Goal: Task Accomplishment & Management: Manage account settings

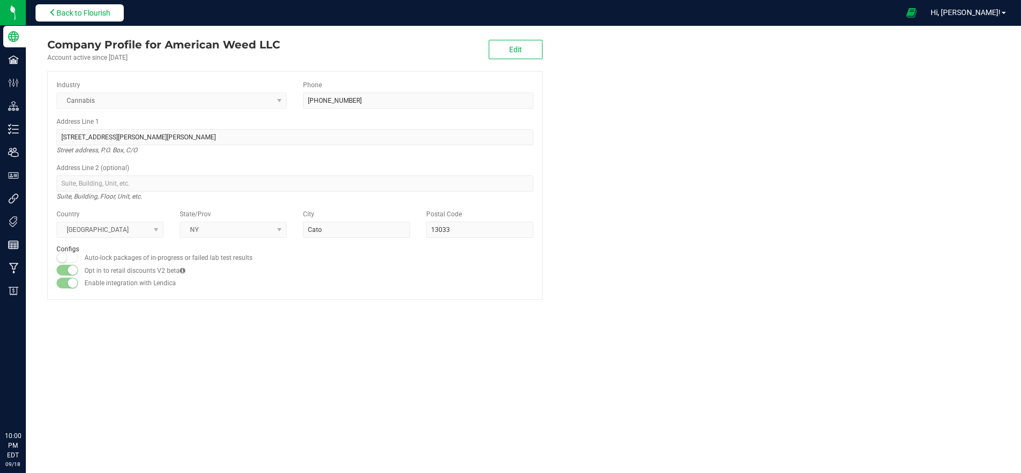
click at [95, 15] on span "Back to Flourish" at bounding box center [84, 13] width 54 height 9
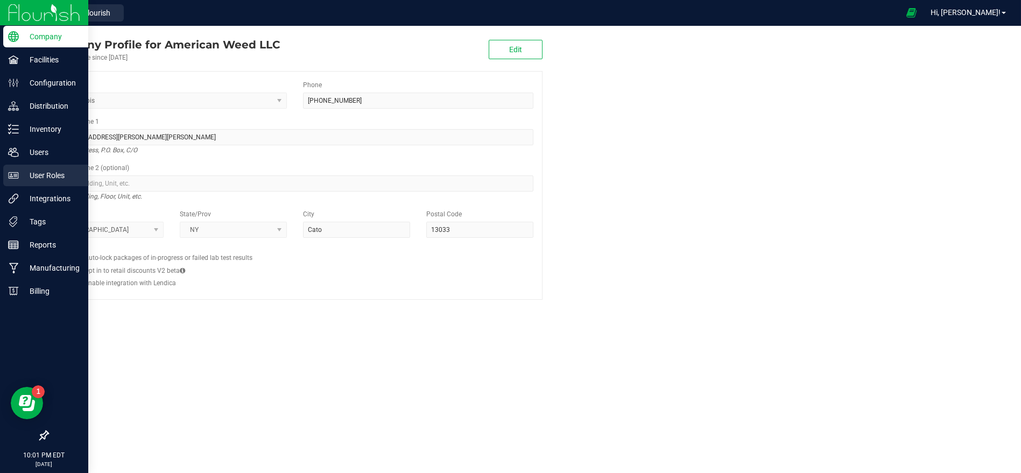
click at [44, 171] on p "User Roles" at bounding box center [51, 175] width 65 height 13
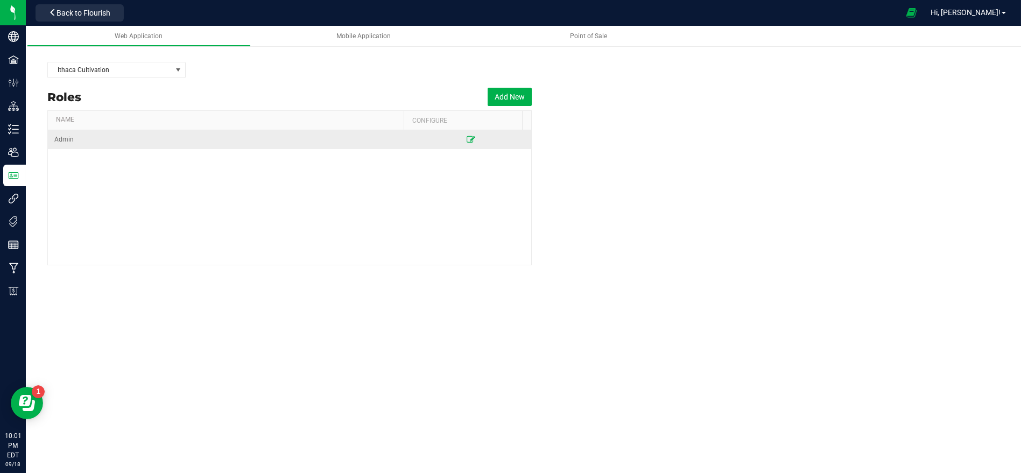
click at [467, 136] on icon at bounding box center [471, 139] width 9 height 6
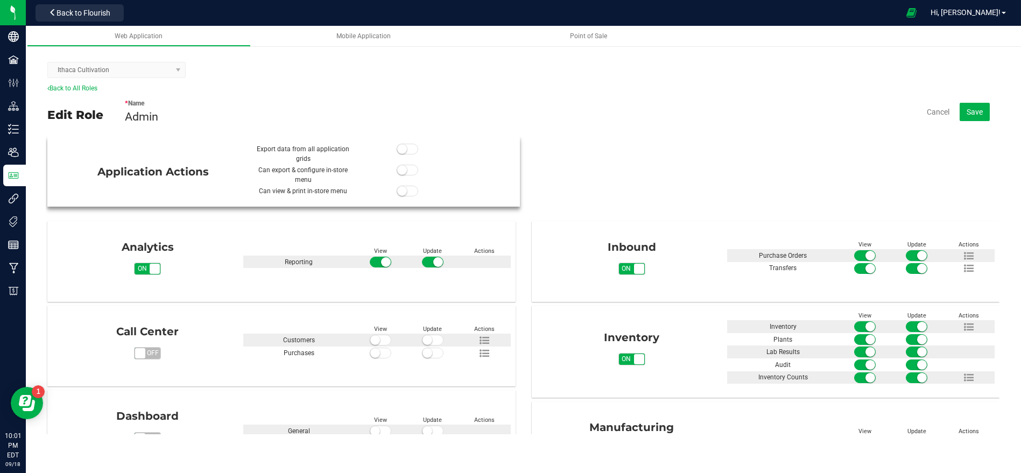
click at [398, 149] on small at bounding box center [402, 149] width 10 height 10
click at [973, 110] on span "Save" at bounding box center [975, 112] width 16 height 9
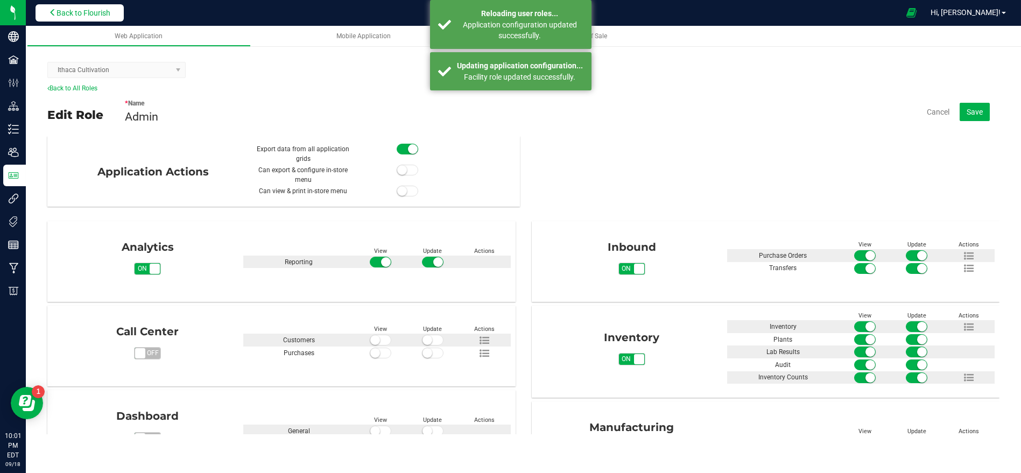
click at [110, 11] on span "Back to Flourish" at bounding box center [84, 13] width 54 height 9
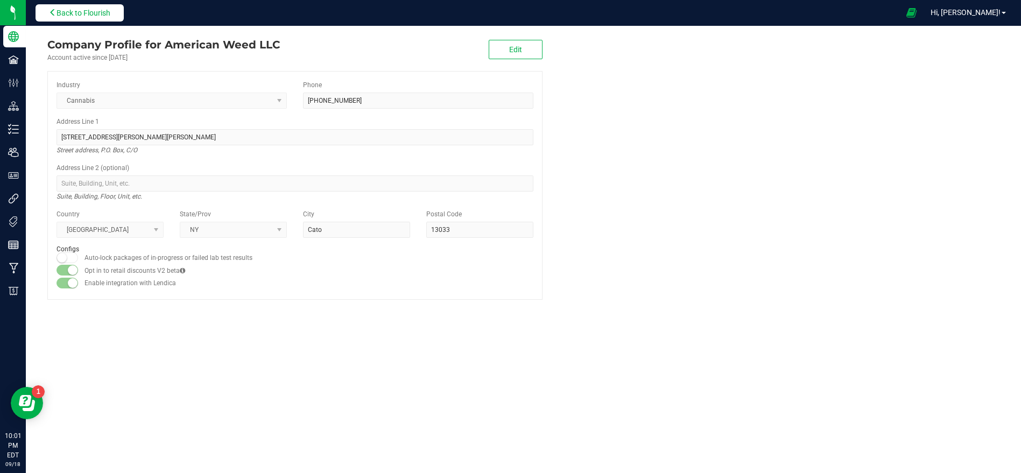
click at [89, 6] on button "Back to Flourish" at bounding box center [80, 12] width 88 height 17
click at [74, 12] on span "Back to Flourish" at bounding box center [84, 13] width 54 height 9
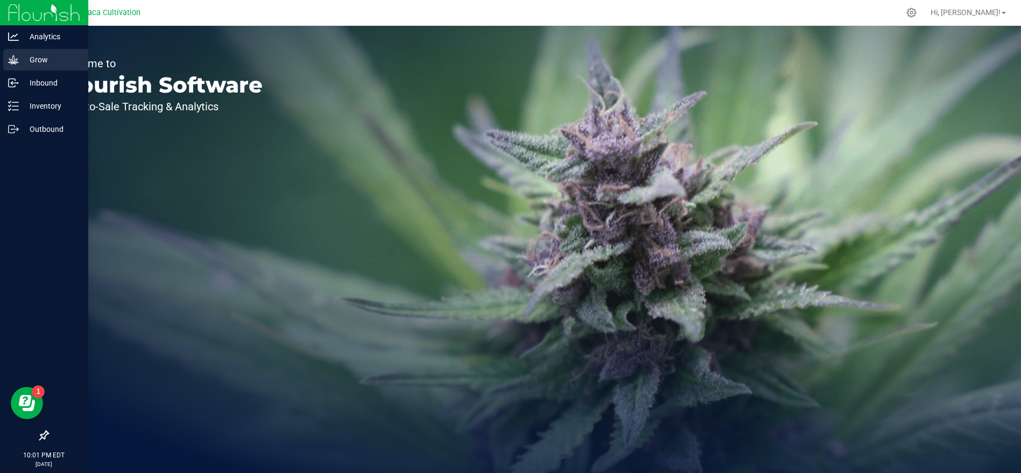
click at [22, 59] on p "Grow" at bounding box center [51, 59] width 65 height 13
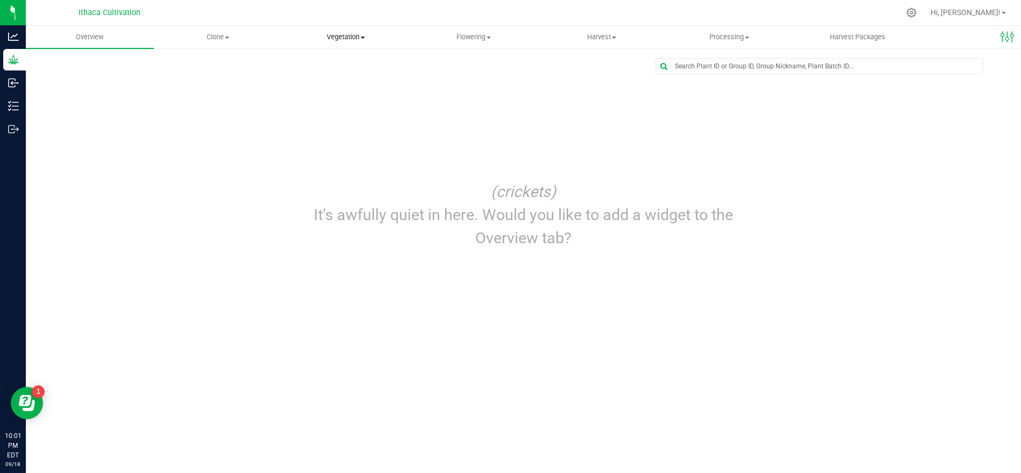
click at [351, 35] on span "Vegetation" at bounding box center [345, 37] width 127 height 10
click at [329, 66] on span "Veg groups" at bounding box center [316, 64] width 68 height 9
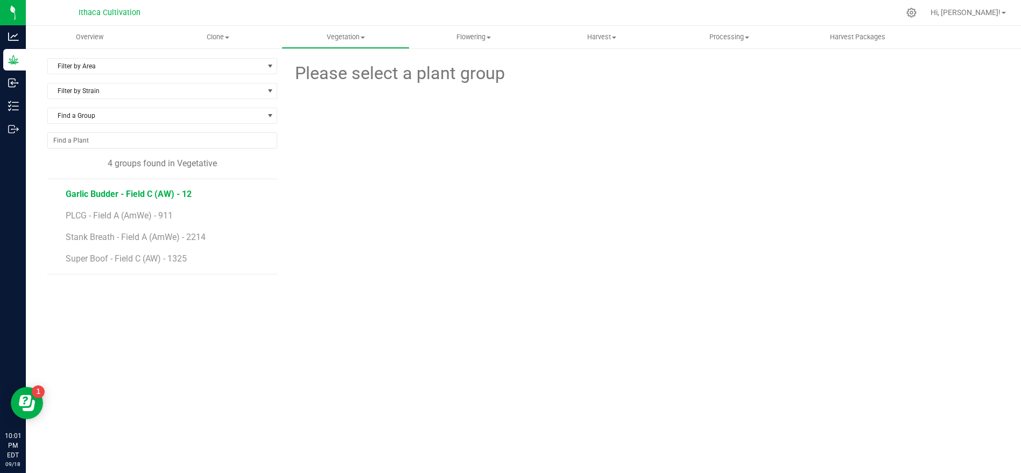
click at [177, 192] on span "Garlic Budder - Field C (AW) - 12" at bounding box center [129, 194] width 126 height 10
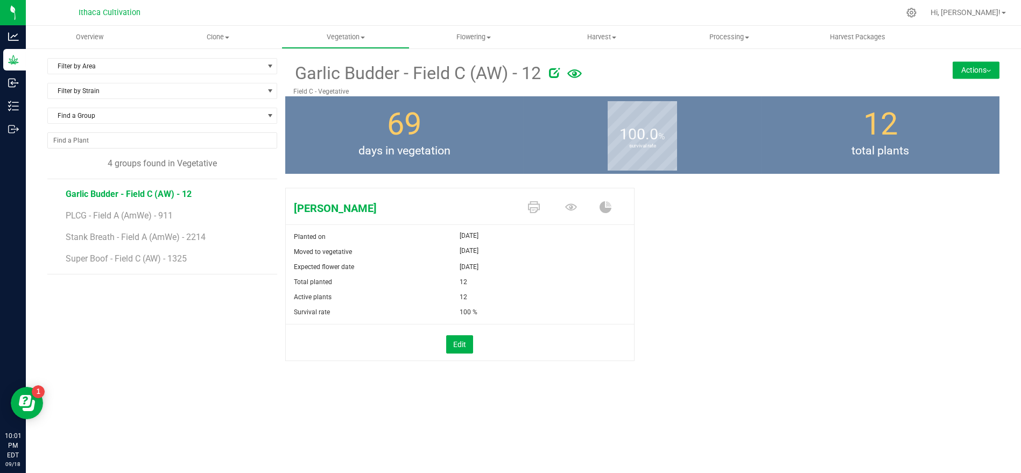
click at [955, 67] on button "Actions" at bounding box center [976, 69] width 47 height 17
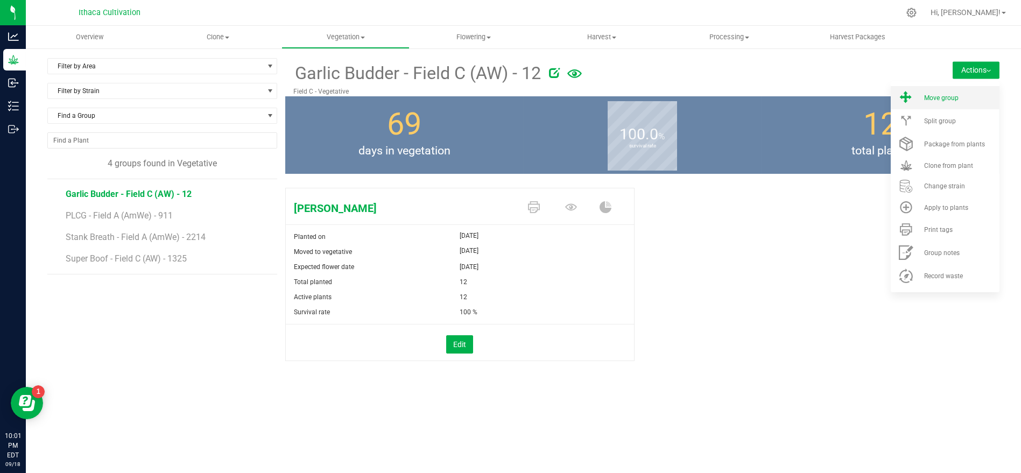
click at [916, 101] on span at bounding box center [906, 97] width 26 height 15
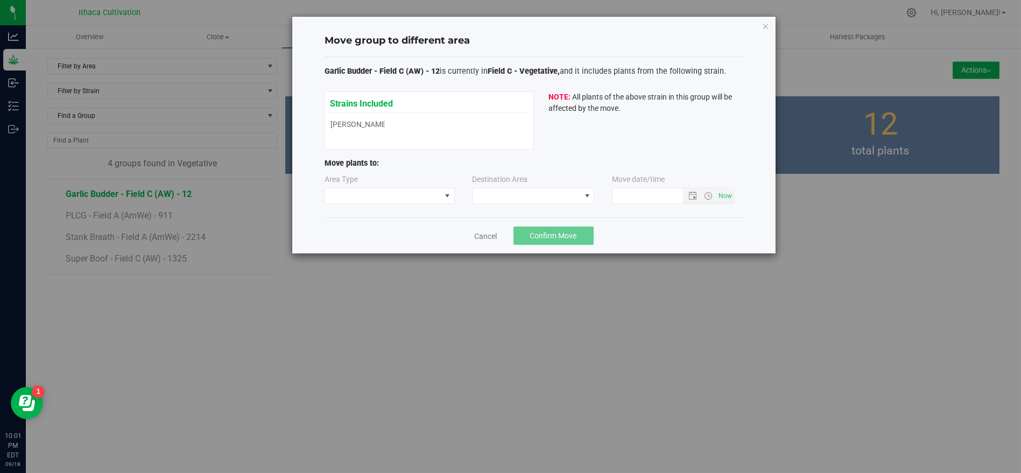
type input "9/18/2025 10:01 PM"
click at [424, 194] on span at bounding box center [383, 195] width 116 height 15
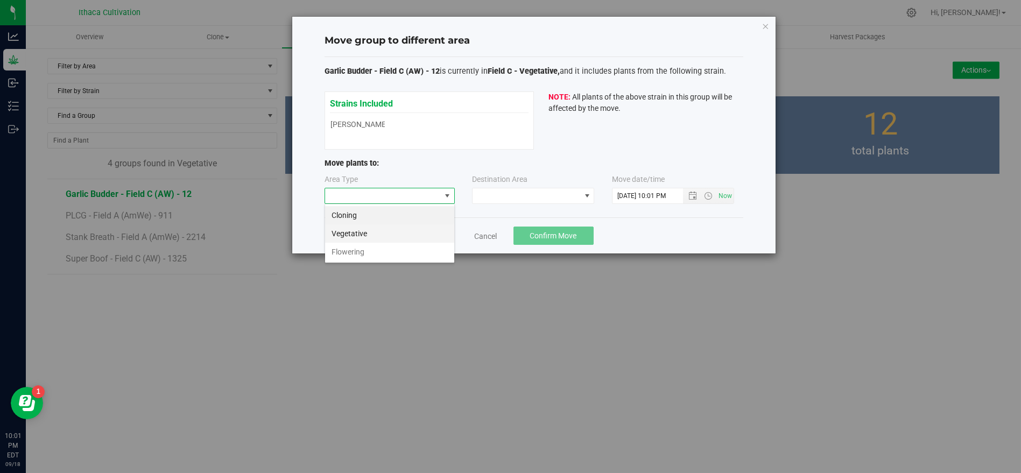
scroll to position [16, 130]
click at [407, 252] on li "Flowering" at bounding box center [389, 252] width 129 height 18
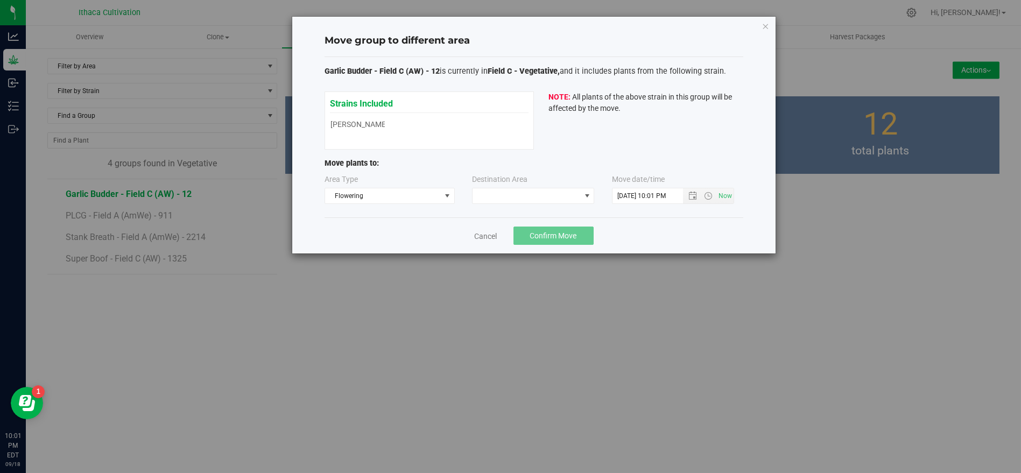
click at [518, 203] on div "Area Type Flowering Destination Area Move date/time" at bounding box center [534, 191] width 419 height 35
click at [521, 194] on span at bounding box center [527, 195] width 108 height 15
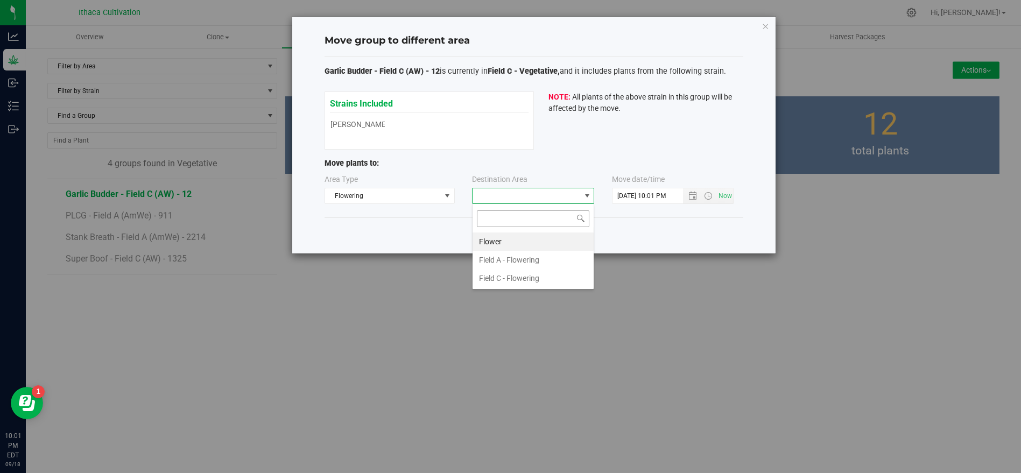
scroll to position [16, 122]
click at [523, 273] on li "Field C - Flowering" at bounding box center [533, 278] width 121 height 18
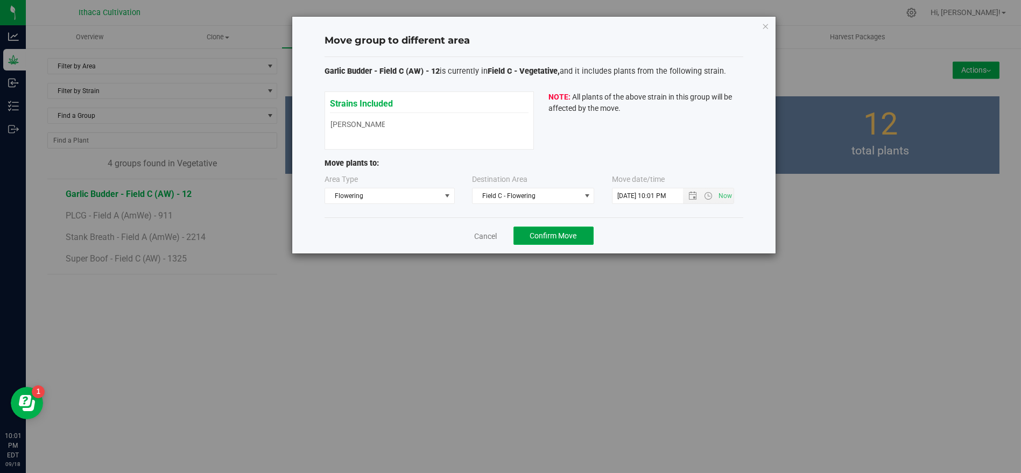
click at [537, 234] on span "Confirm Move" at bounding box center [553, 235] width 47 height 9
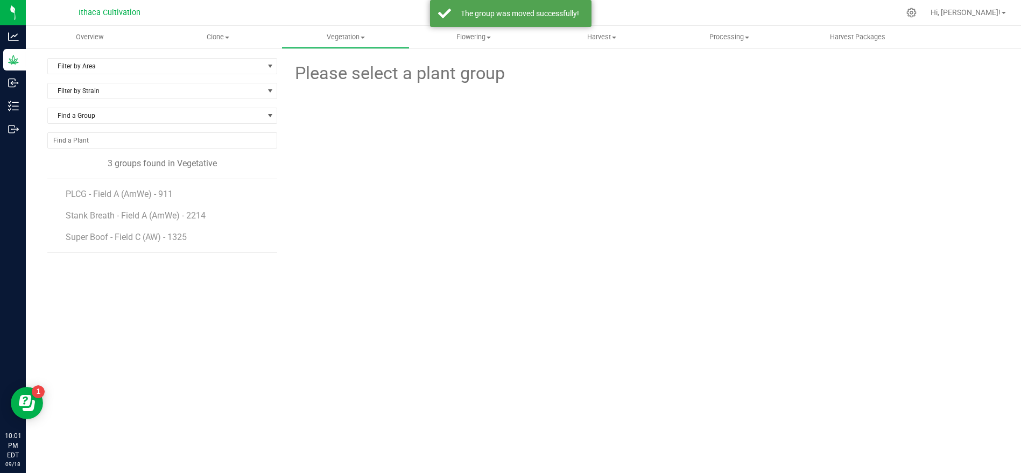
click at [181, 195] on li "PLCG - Field A (AmWe) - 911" at bounding box center [168, 190] width 204 height 22
click at [111, 189] on span "PLCG - Field A (AmWe) - 911" at bounding box center [122, 194] width 113 height 10
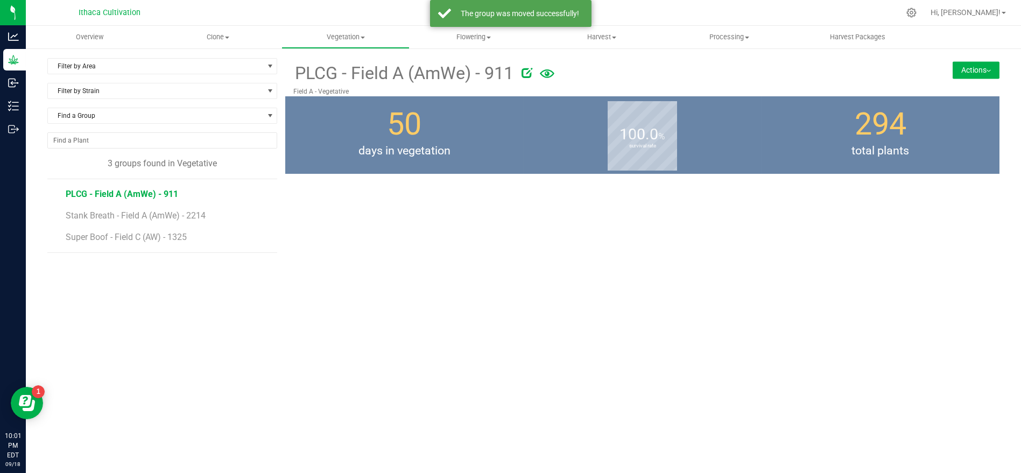
click at [975, 65] on button "Actions" at bounding box center [976, 69] width 47 height 17
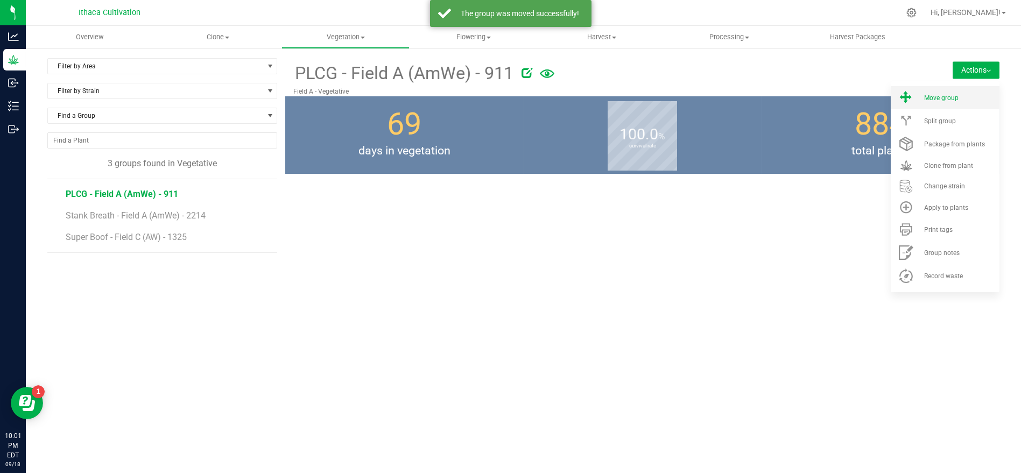
click at [931, 104] on li "Move group" at bounding box center [945, 97] width 109 height 23
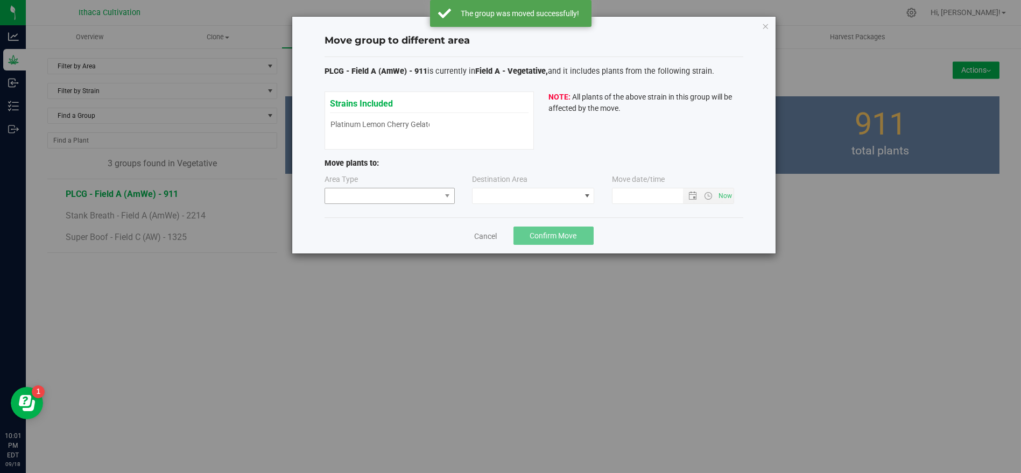
type input "9/18/2025 10:01 PM"
click at [379, 187] on div "Area Type" at bounding box center [390, 189] width 131 height 30
click at [381, 195] on span at bounding box center [383, 195] width 116 height 15
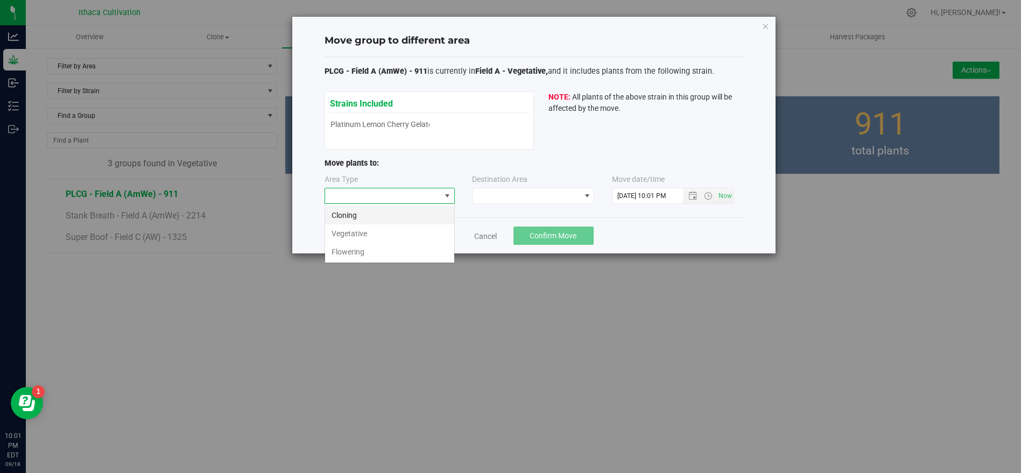
scroll to position [16, 130]
click at [381, 248] on li "Flowering" at bounding box center [389, 252] width 129 height 18
click at [486, 200] on span at bounding box center [527, 195] width 108 height 15
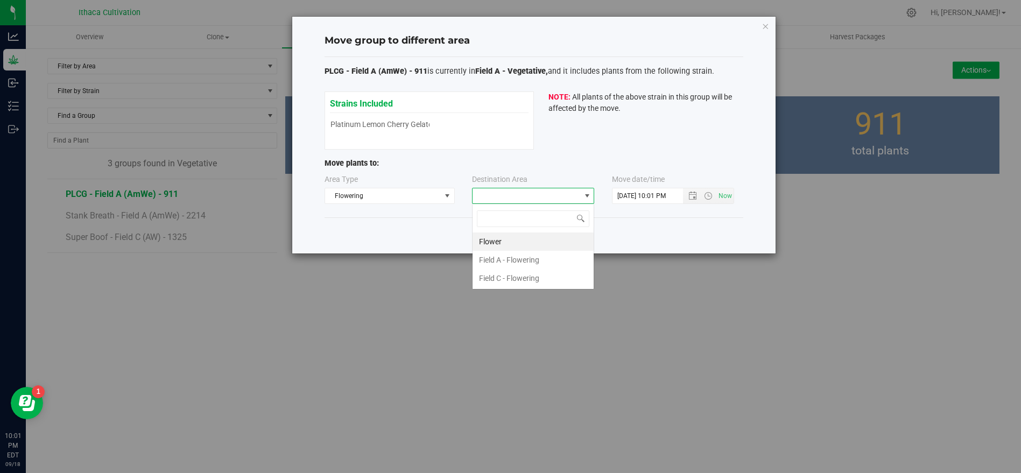
scroll to position [16, 122]
click at [495, 263] on li "Field A - Flowering" at bounding box center [533, 260] width 121 height 18
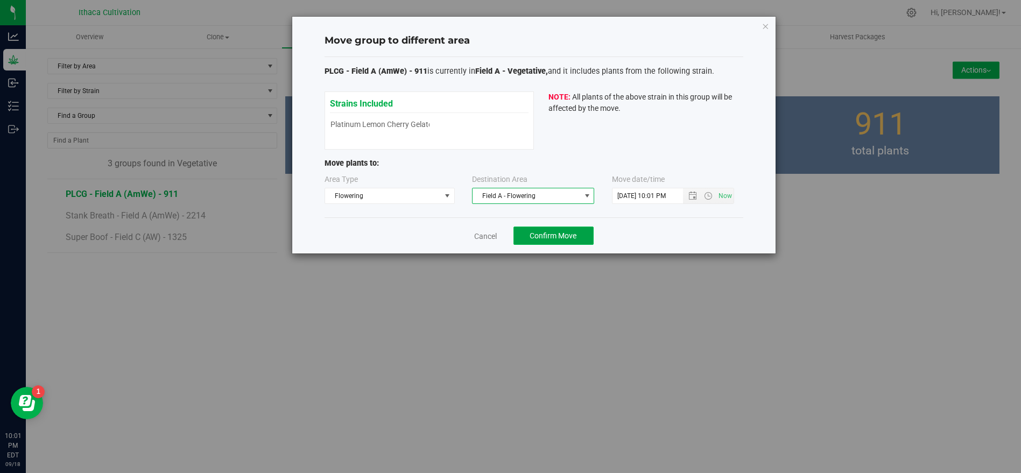
click at [551, 234] on span "Confirm Move" at bounding box center [553, 235] width 47 height 9
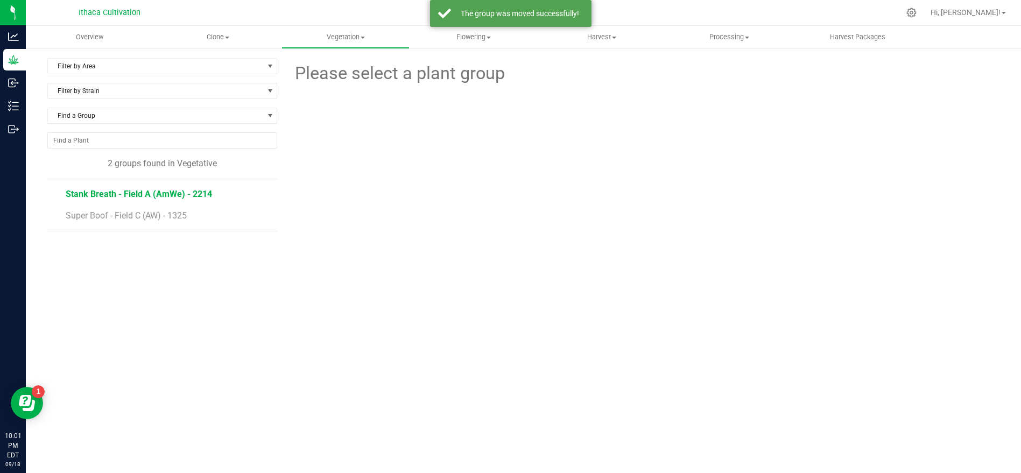
click at [178, 194] on span "Stank Breath - Field A (AmWe) - 2214" at bounding box center [139, 194] width 146 height 10
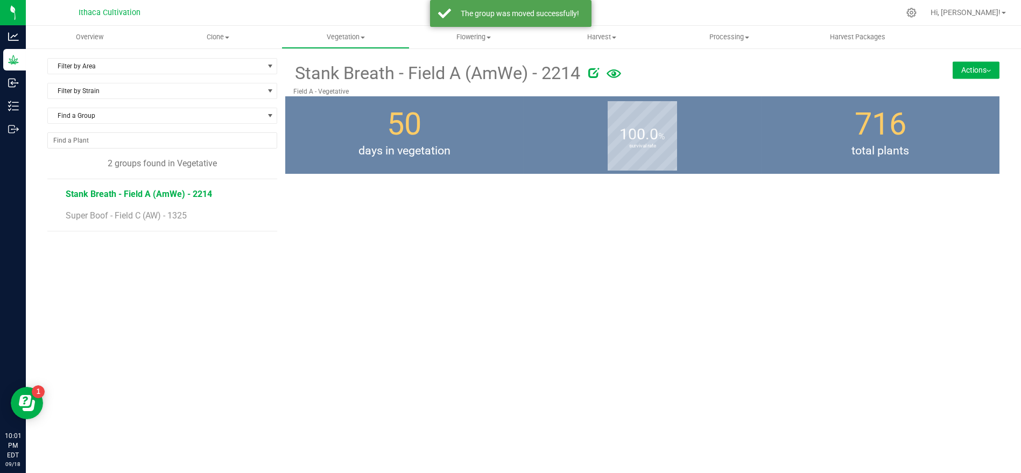
click at [960, 73] on button "Actions" at bounding box center [976, 69] width 47 height 17
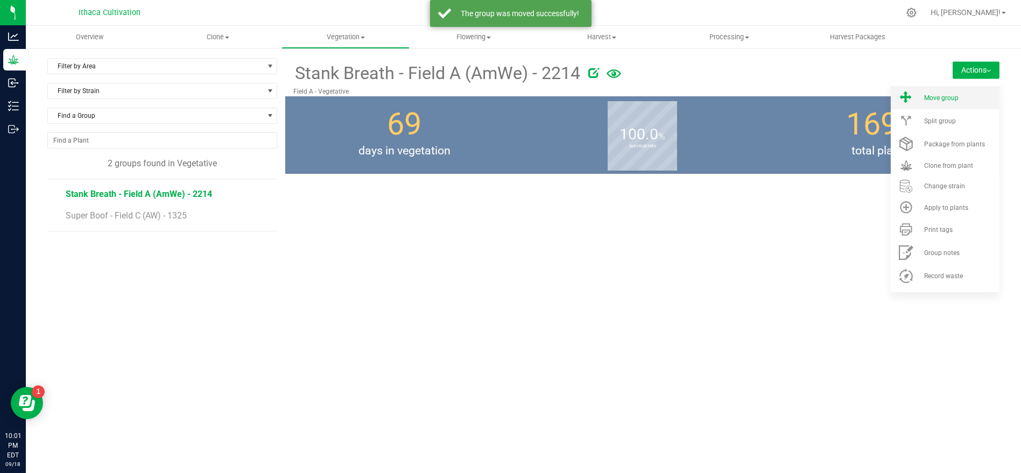
click at [924, 101] on li "Move group" at bounding box center [945, 97] width 109 height 23
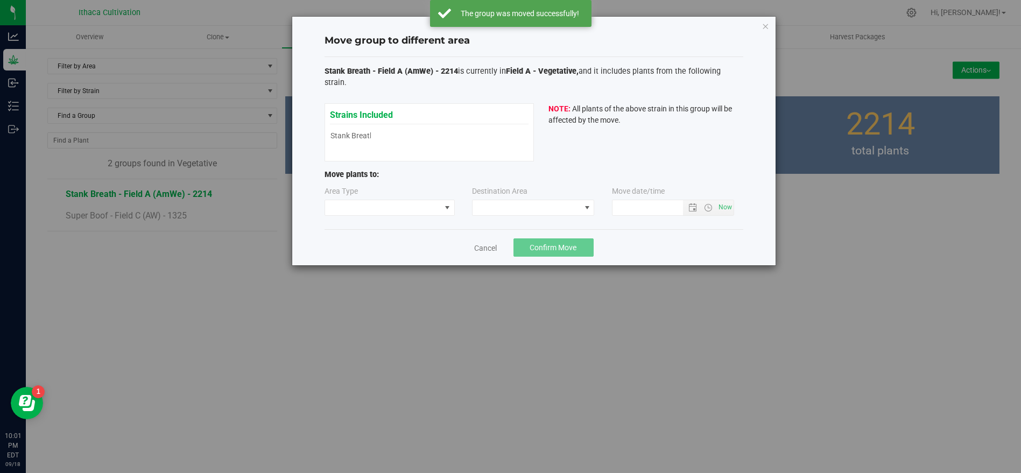
type input "9/18/2025 10:01 PM"
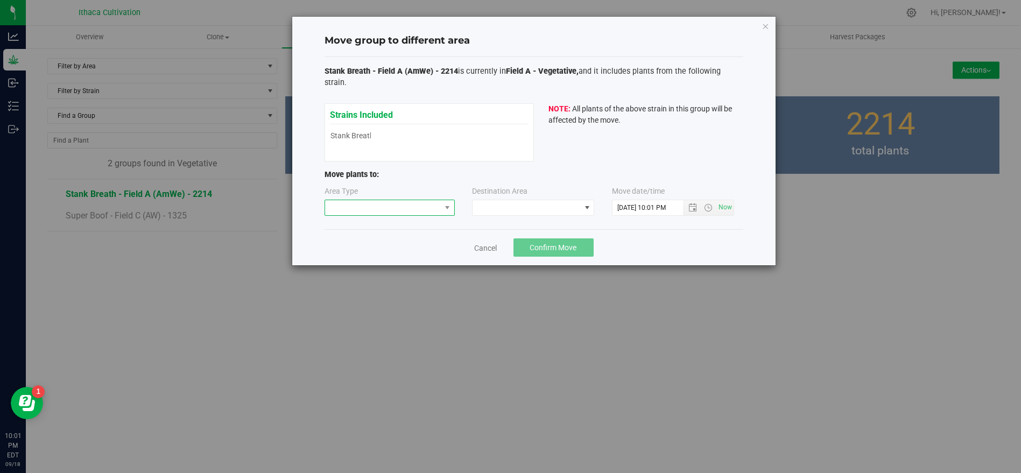
click at [352, 200] on span at bounding box center [383, 207] width 116 height 15
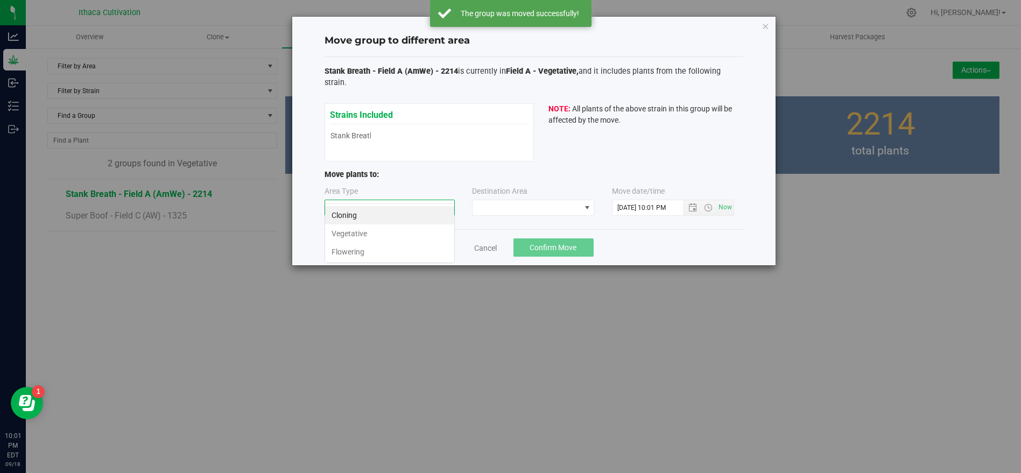
scroll to position [16, 130]
click at [363, 248] on li "Flowering" at bounding box center [389, 252] width 129 height 18
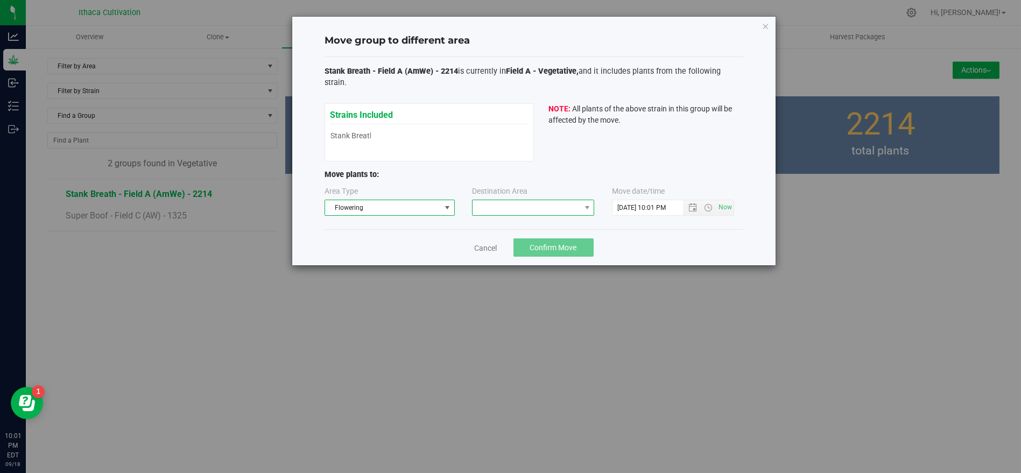
click at [526, 200] on span at bounding box center [527, 207] width 108 height 15
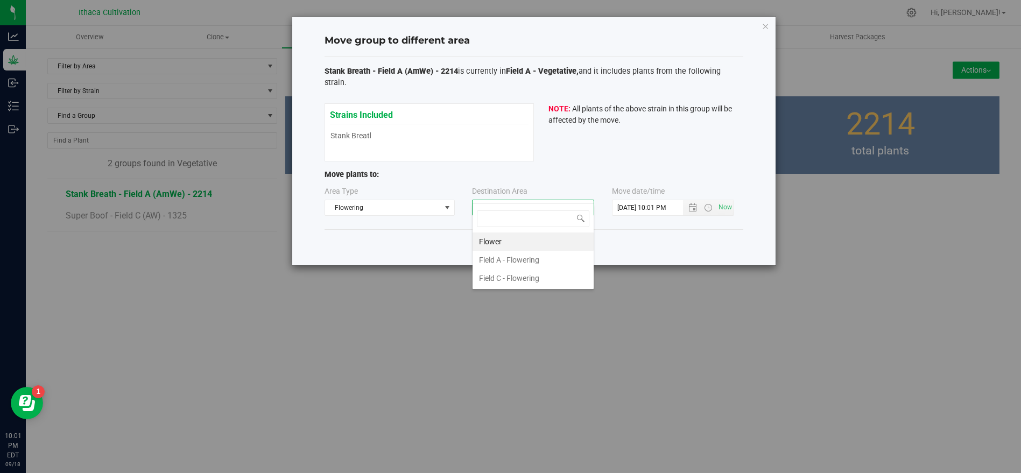
scroll to position [16, 122]
click at [530, 256] on li "Field A - Flowering" at bounding box center [533, 260] width 121 height 18
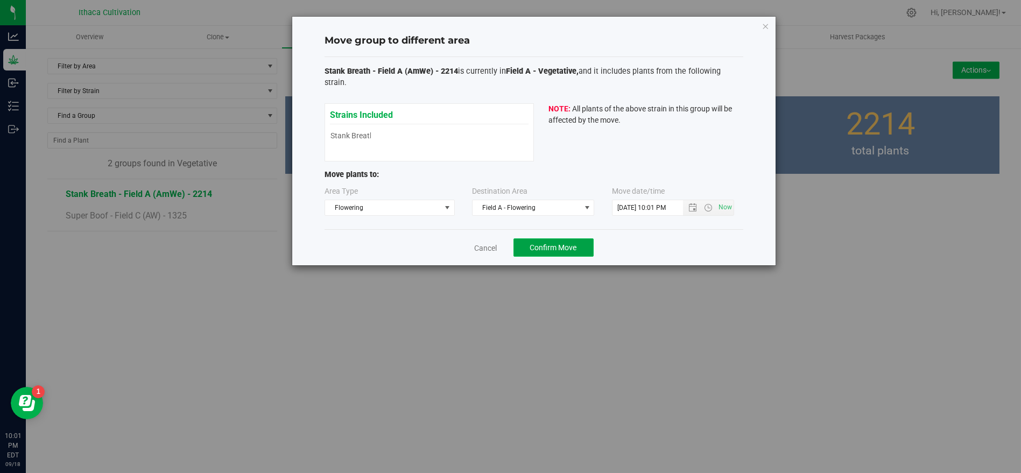
click at [542, 243] on span "Confirm Move" at bounding box center [553, 247] width 47 height 9
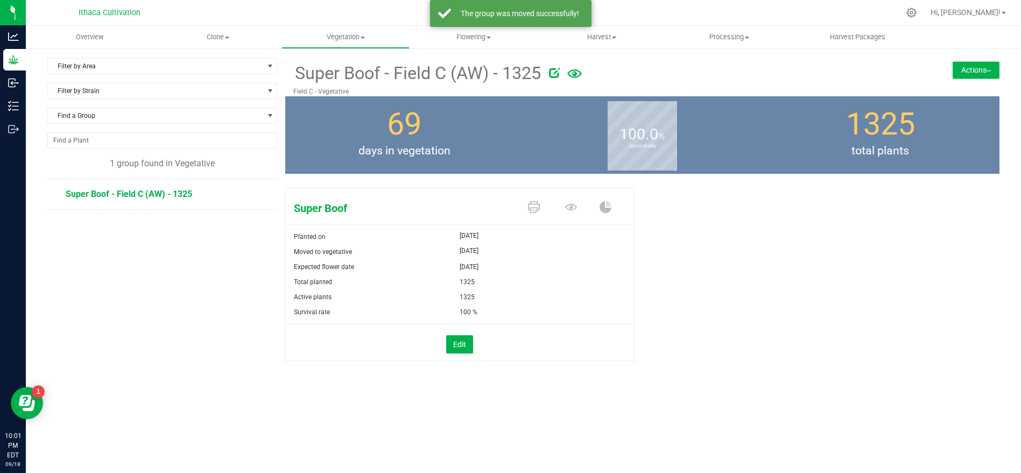
click at [972, 69] on button "Actions" at bounding box center [976, 69] width 47 height 17
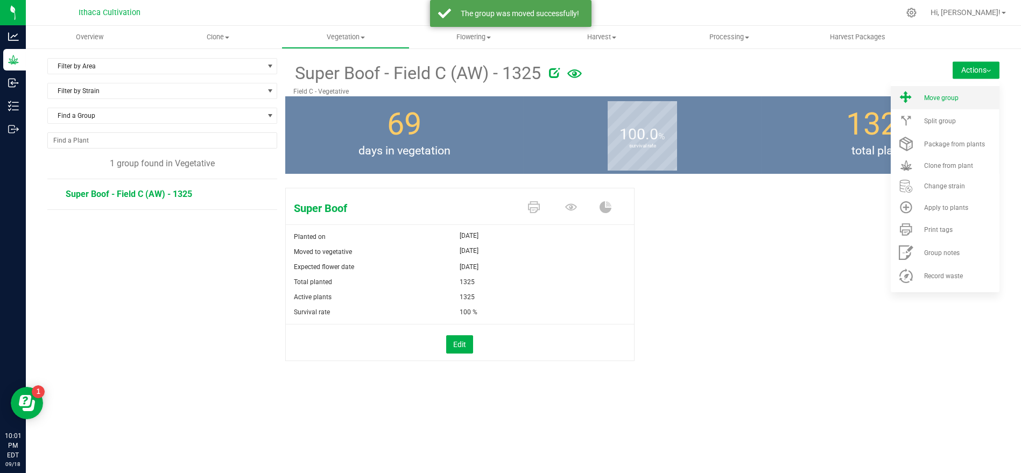
click at [921, 102] on li "Move group" at bounding box center [945, 97] width 109 height 23
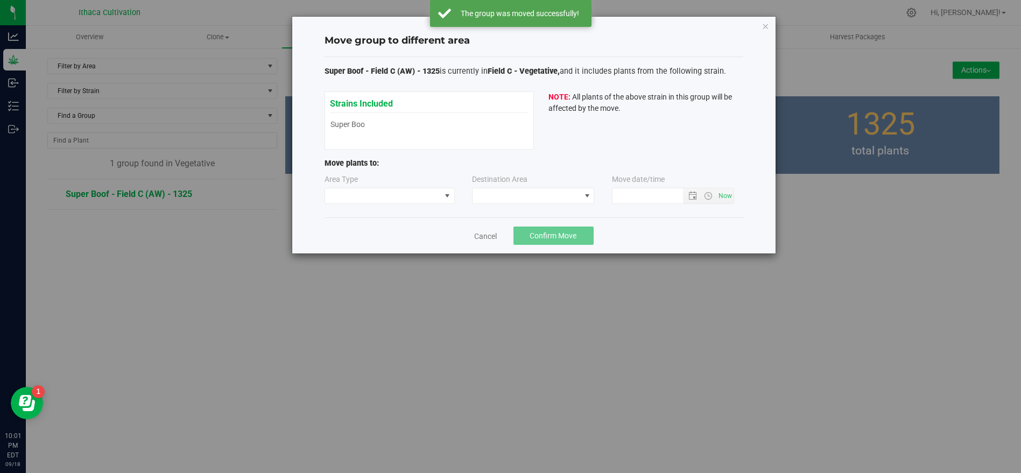
type input "9/18/2025 10:01 PM"
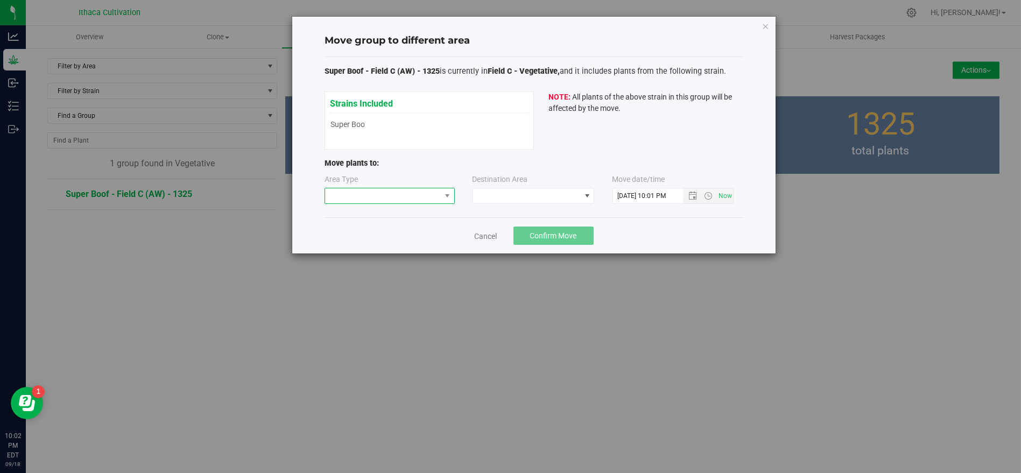
click at [366, 194] on span at bounding box center [383, 195] width 116 height 15
click at [379, 244] on li "Flowering" at bounding box center [389, 252] width 129 height 18
click at [553, 186] on div "Destination Area" at bounding box center [533, 189] width 123 height 30
click at [556, 203] on div "Area Type Flowering Destination Area Move date/time" at bounding box center [534, 191] width 419 height 35
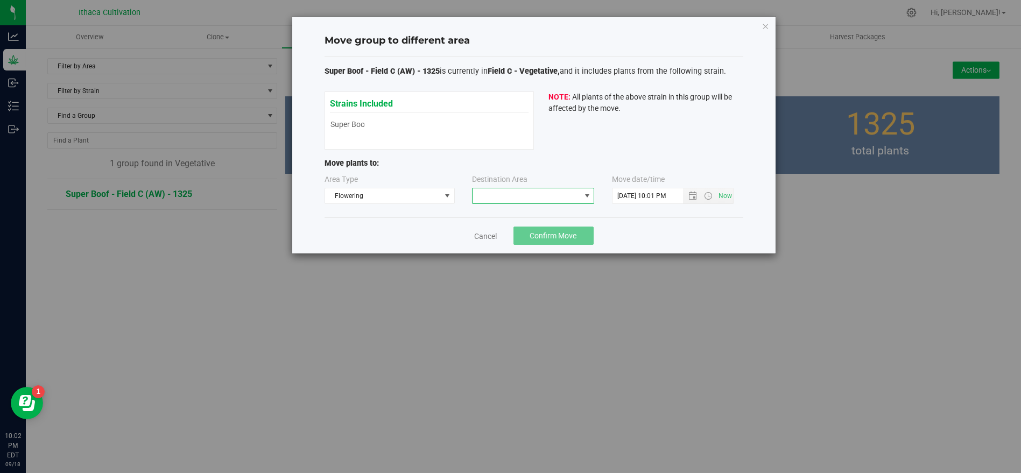
click at [556, 194] on span at bounding box center [527, 195] width 108 height 15
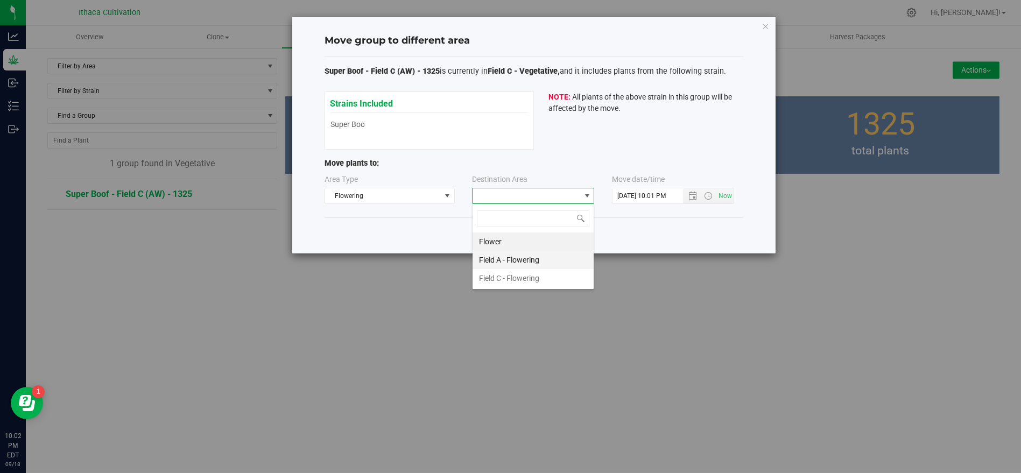
scroll to position [16, 122]
click at [547, 276] on li "Field C - Flowering" at bounding box center [533, 278] width 121 height 18
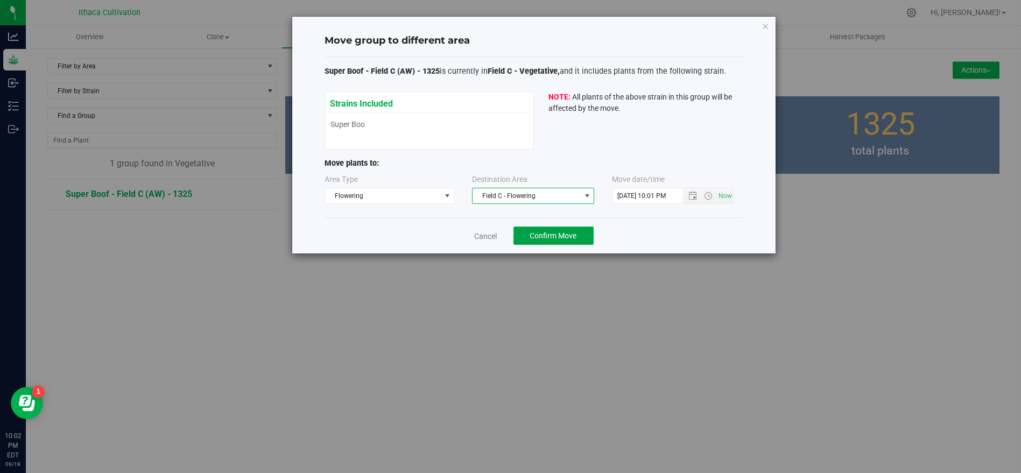
click at [532, 231] on span "Confirm Move" at bounding box center [553, 235] width 47 height 9
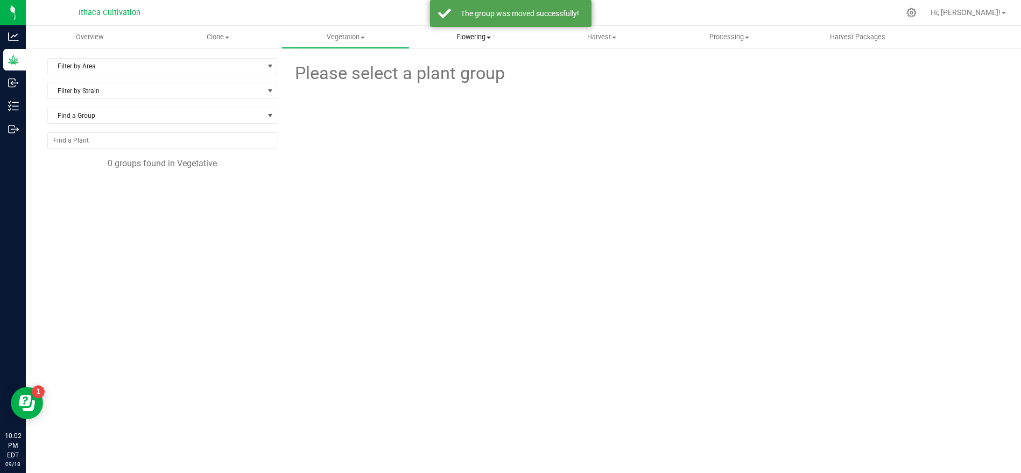
click at [473, 36] on span "Flowering" at bounding box center [473, 37] width 127 height 10
click at [477, 88] on span "Flowering plants" at bounding box center [453, 90] width 87 height 9
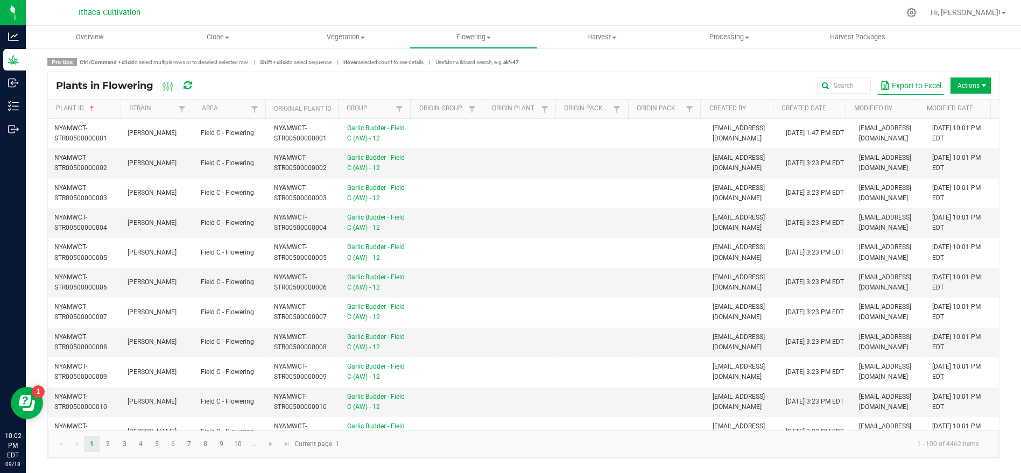
click at [909, 82] on button "Export to Excel" at bounding box center [910, 85] width 67 height 18
click at [889, 87] on button "Export to Excel" at bounding box center [910, 85] width 67 height 18
click at [982, 19] on div "Hi, [PERSON_NAME]!" at bounding box center [968, 12] width 84 height 19
click at [983, 13] on span "Hi, [PERSON_NAME]!" at bounding box center [966, 12] width 70 height 9
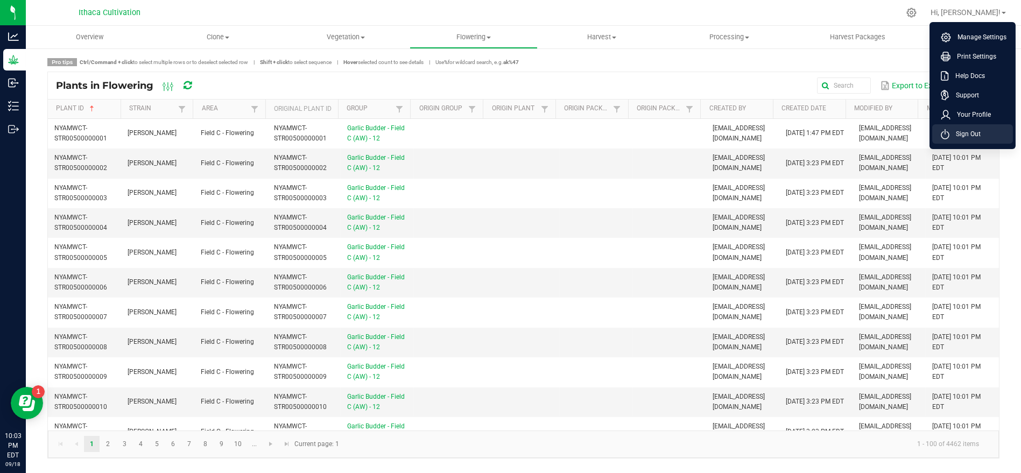
click at [955, 140] on li "Sign Out" at bounding box center [972, 133] width 81 height 19
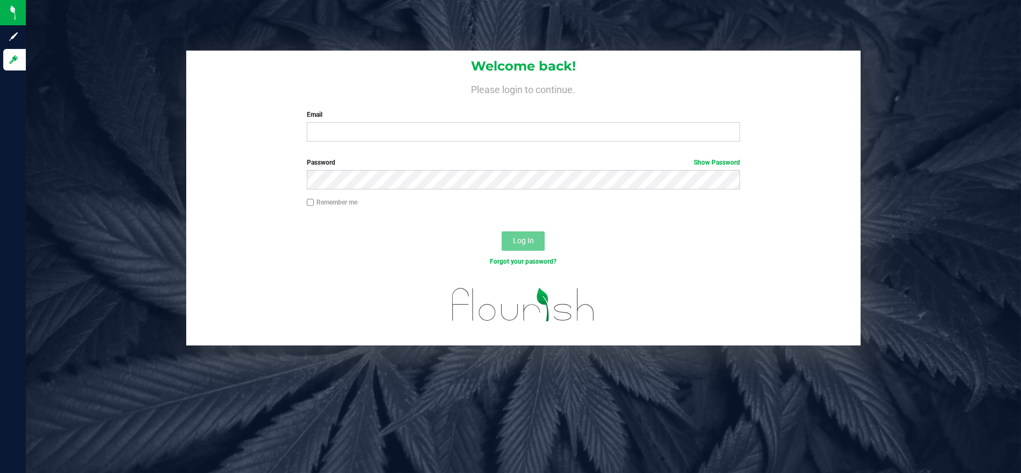
drag, startPoint x: 345, startPoint y: 145, endPoint x: 343, endPoint y: 134, distance: 11.4
click at [345, 145] on div "Welcome back! Please login to continue. Email Required Please format your email…" at bounding box center [523, 101] width 674 height 100
click at [346, 134] on input "Email" at bounding box center [523, 131] width 433 height 19
type input "akronbloom@gmail.com"
click at [539, 241] on button "Log In" at bounding box center [523, 240] width 43 height 19
